Goal: Task Accomplishment & Management: Manage account settings

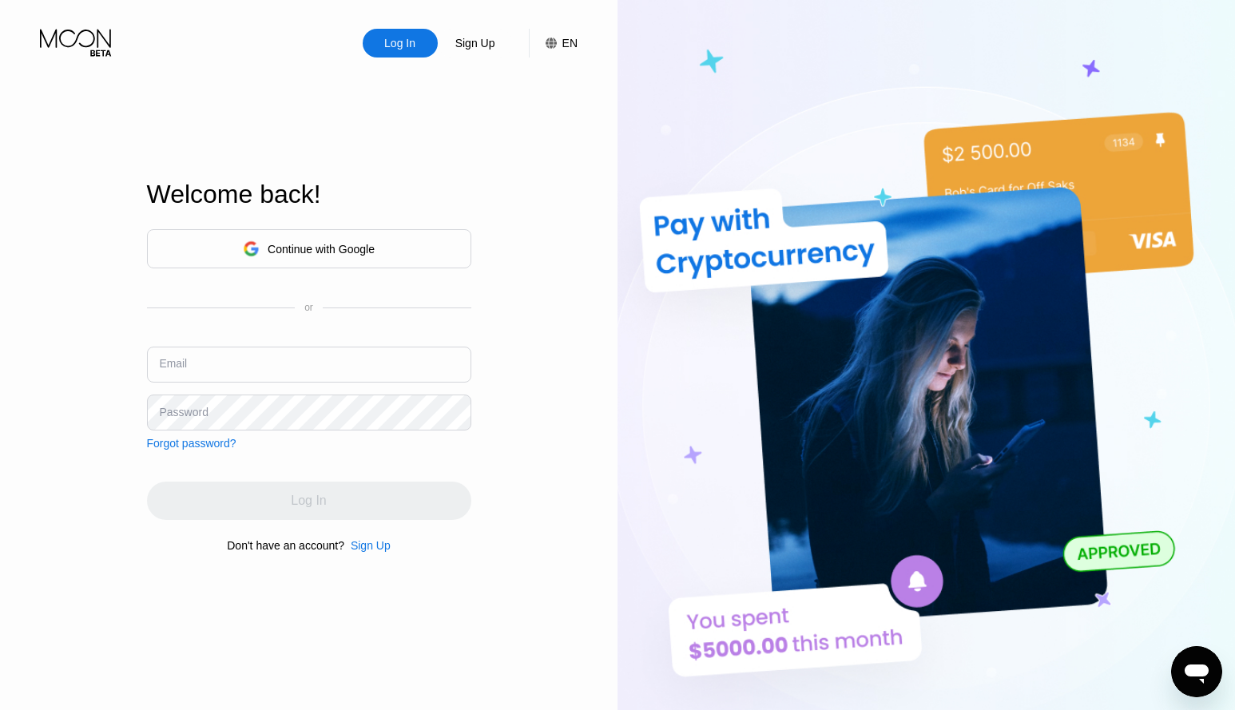
click at [220, 380] on input "text" at bounding box center [309, 365] width 324 height 36
click at [222, 378] on input "text" at bounding box center [309, 365] width 324 height 36
click at [484, 45] on div "Sign Up" at bounding box center [475, 43] width 43 height 16
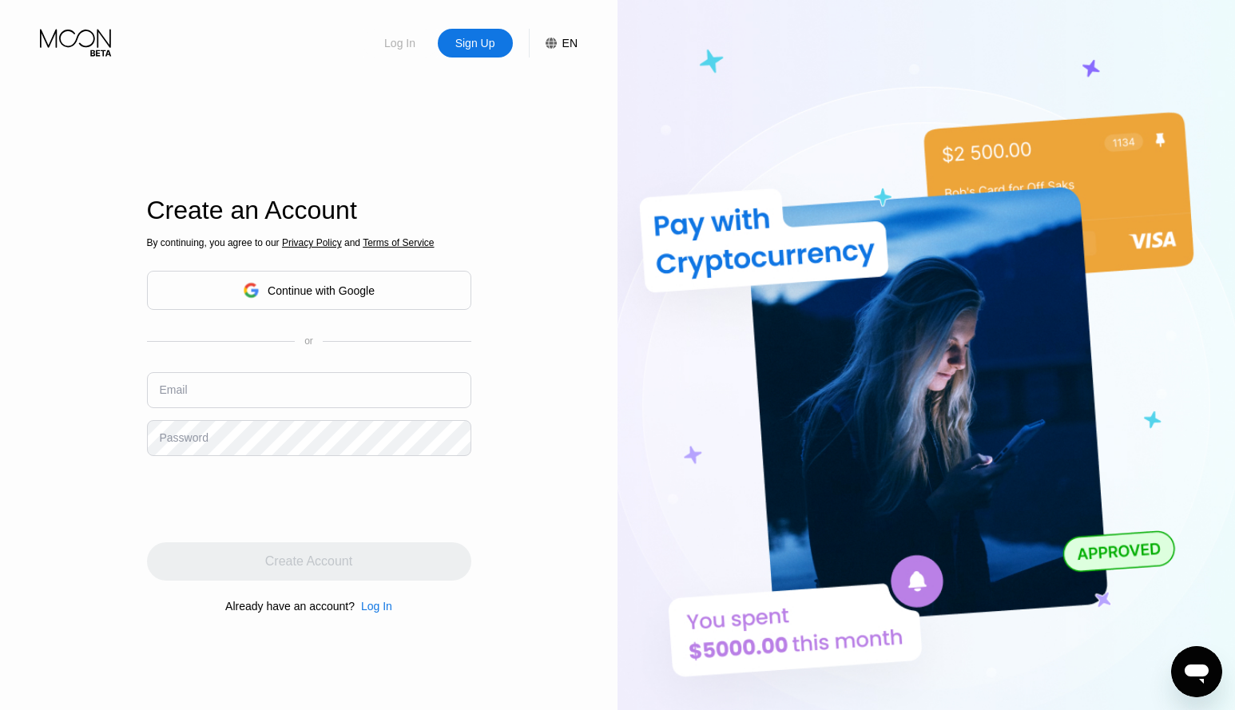
click at [377, 37] on div "Log In" at bounding box center [400, 43] width 75 height 29
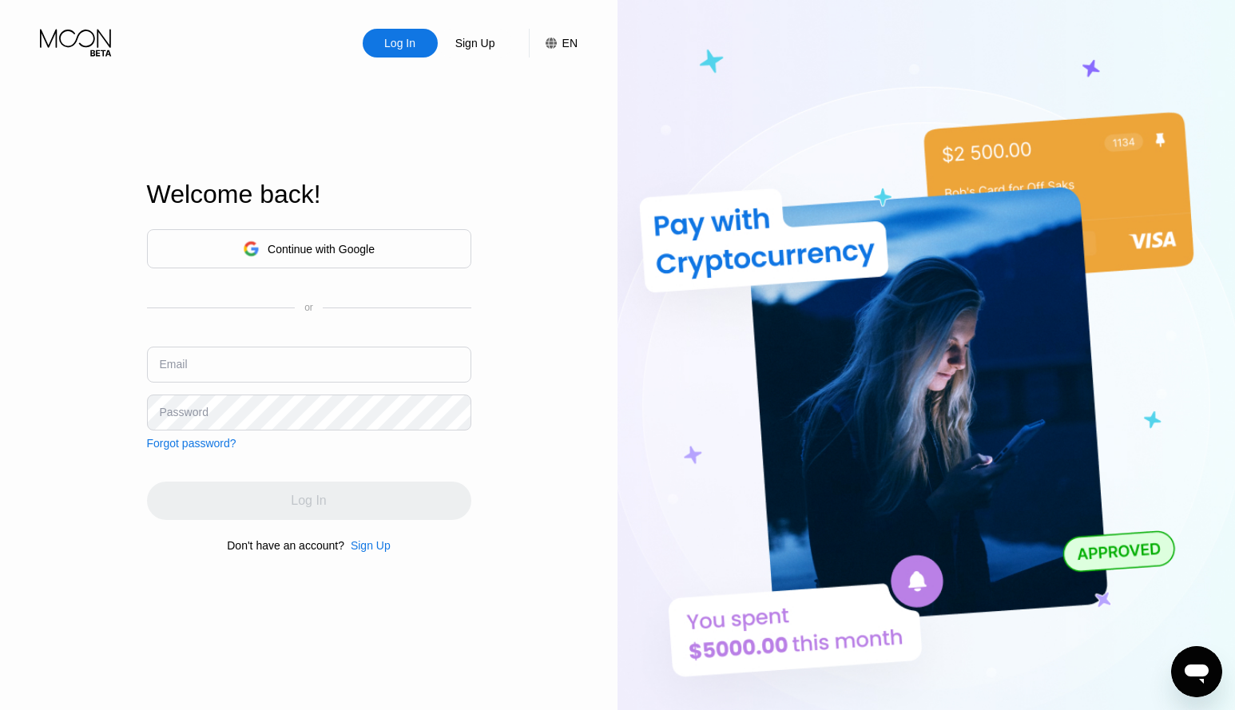
click at [314, 376] on input "text" at bounding box center [309, 365] width 324 height 36
click at [256, 380] on input "text" at bounding box center [309, 365] width 324 height 36
type input "marco.fiorelli"
